Goal: Transaction & Acquisition: Obtain resource

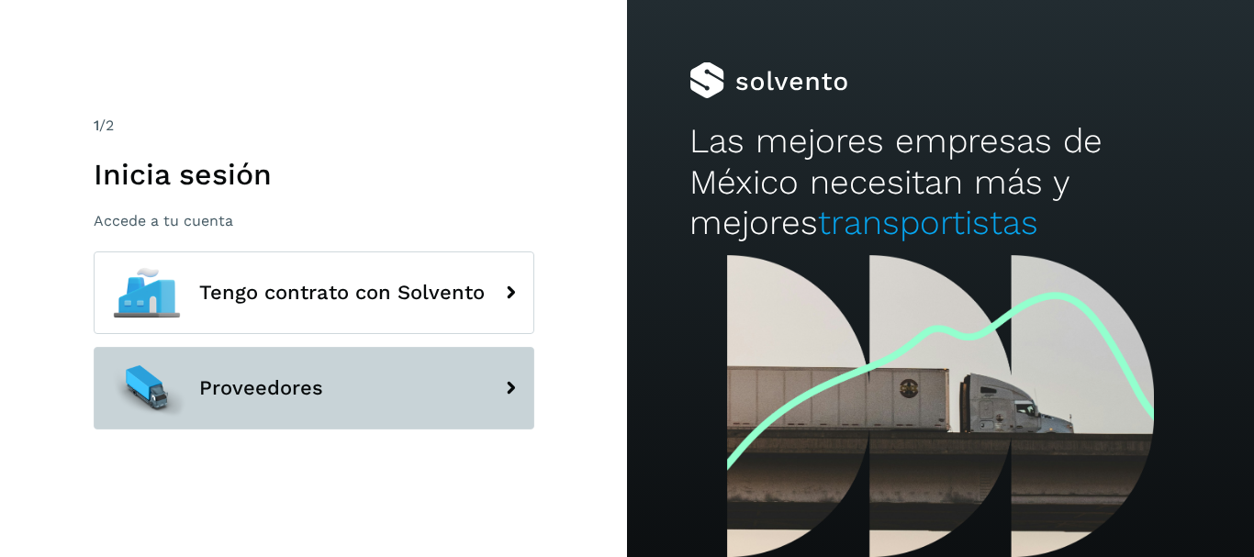
click at [270, 398] on span "Proveedores" at bounding box center [261, 388] width 124 height 22
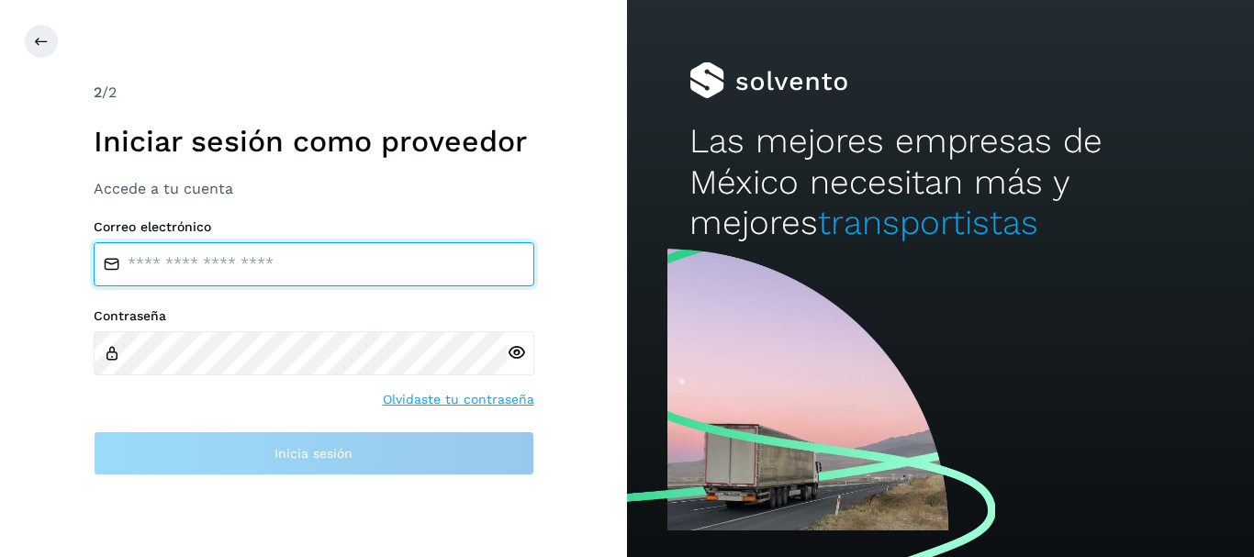
click at [339, 270] on input "email" at bounding box center [314, 264] width 441 height 44
type input "**********"
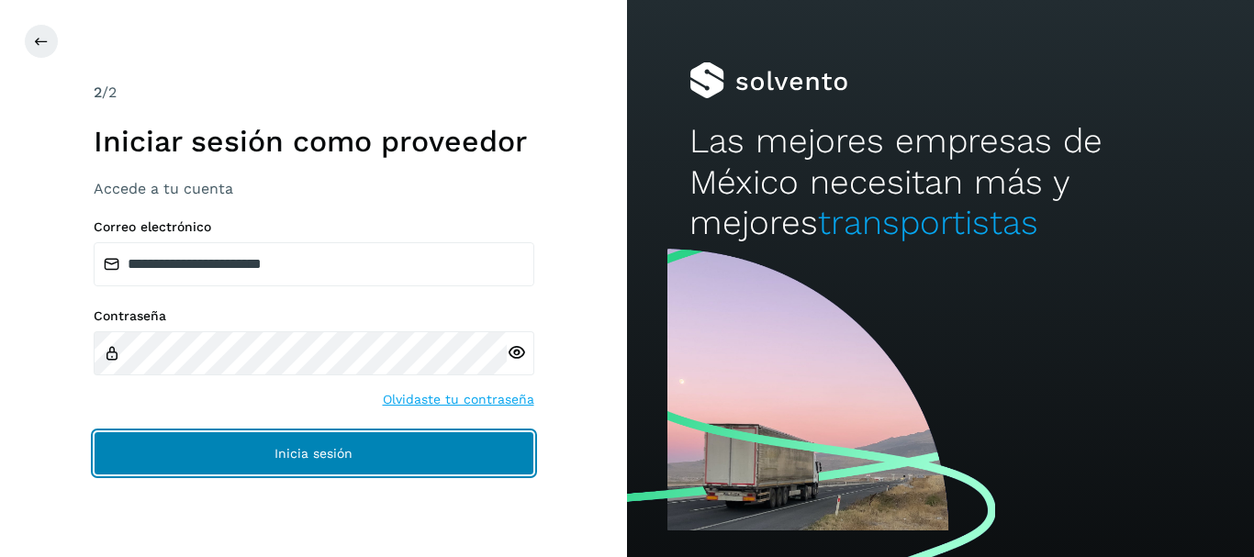
click at [272, 458] on button "Inicia sesión" at bounding box center [314, 453] width 441 height 44
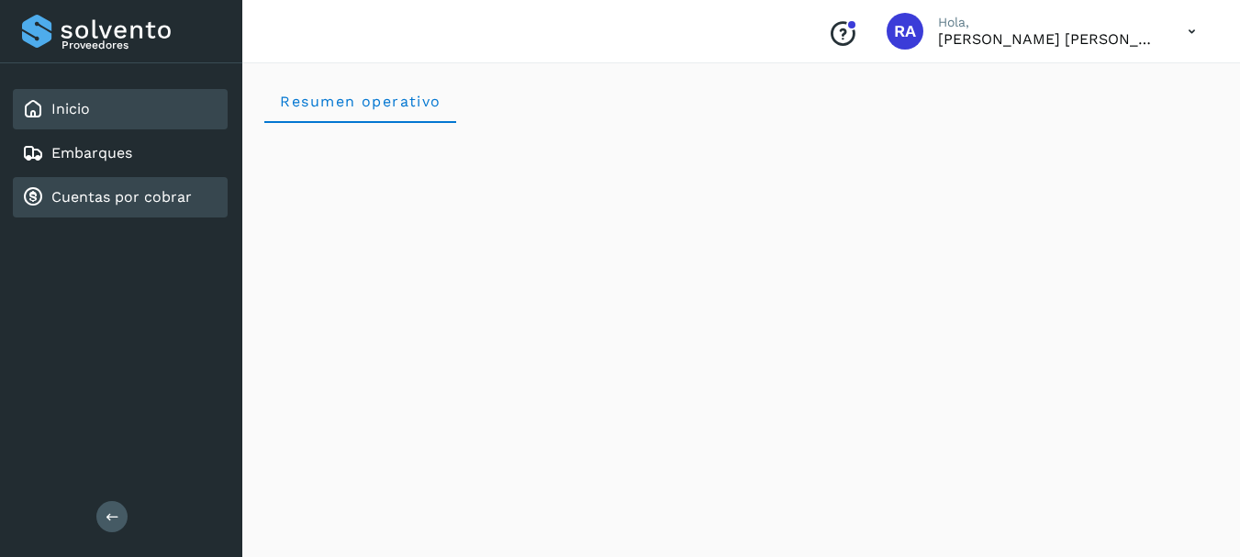
click at [124, 191] on link "Cuentas por cobrar" at bounding box center [121, 196] width 140 height 17
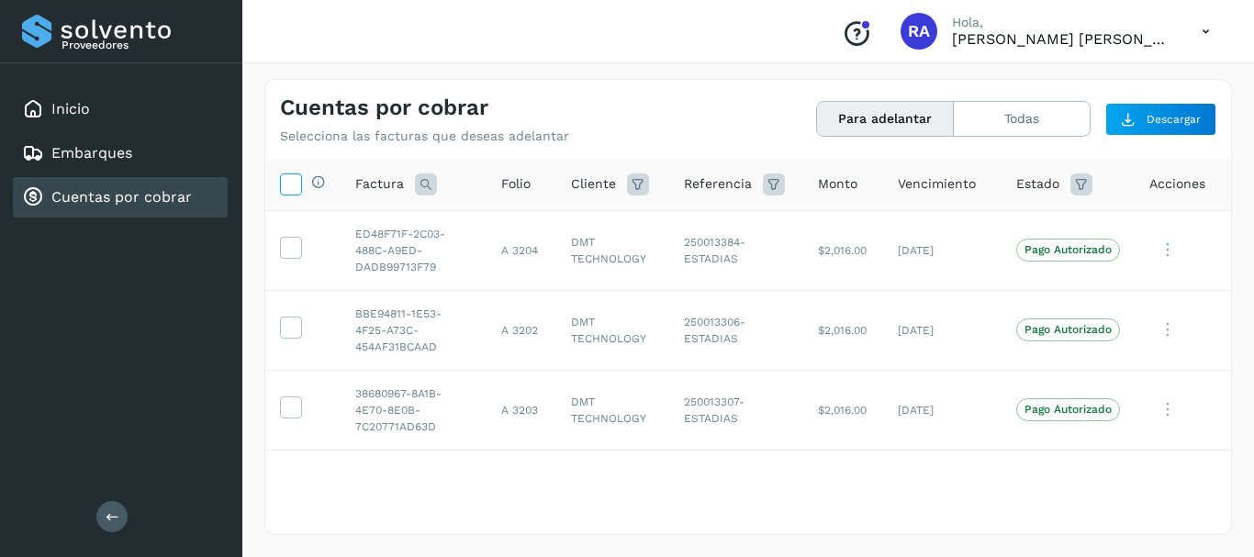
click at [281, 193] on span at bounding box center [290, 187] width 19 height 15
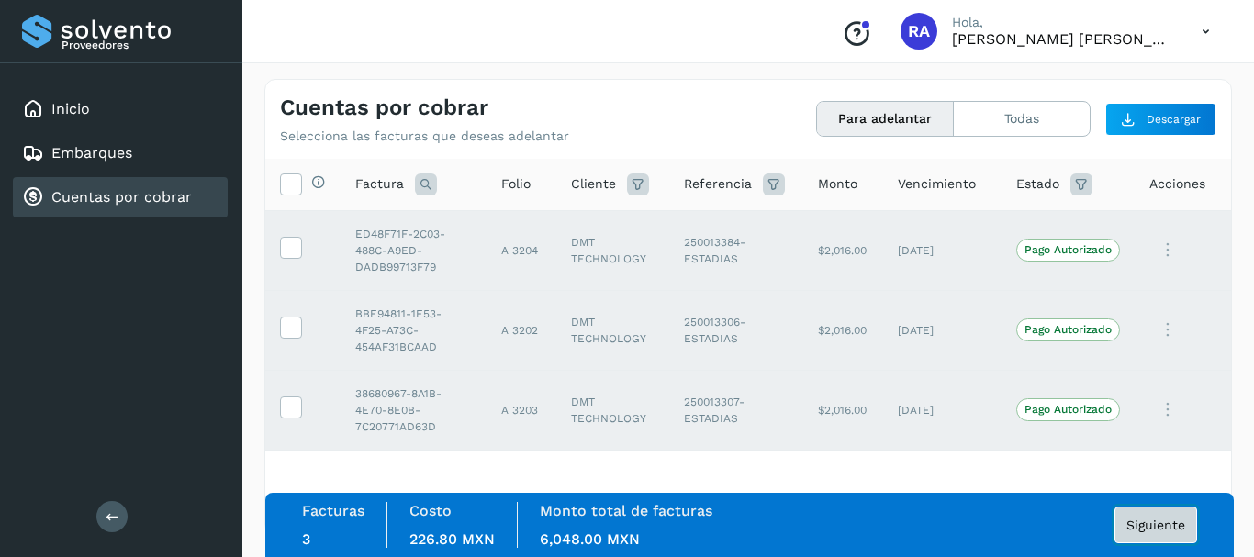
click at [1175, 520] on span "Siguiente" at bounding box center [1155, 525] width 59 height 13
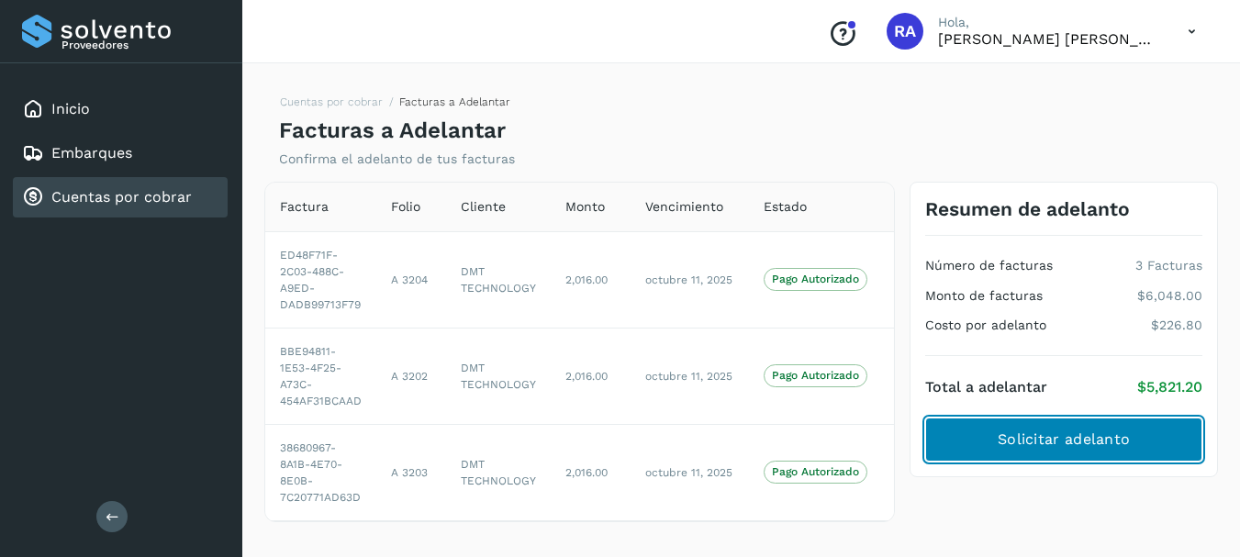
click at [1049, 441] on span "Solicitar adelanto" at bounding box center [1064, 440] width 132 height 20
